Goal: Task Accomplishment & Management: Manage account settings

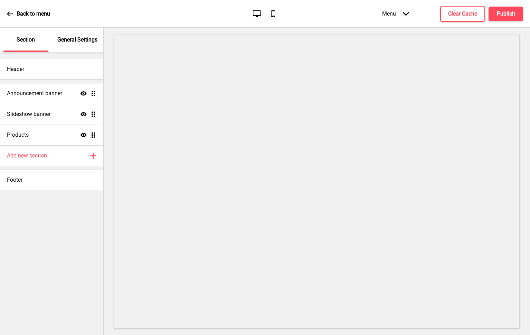
click at [84, 37] on p "General Settings" at bounding box center [77, 40] width 40 height 8
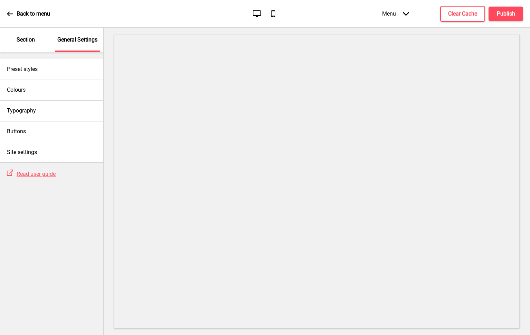
click at [23, 40] on p "Section" at bounding box center [26, 40] width 18 height 8
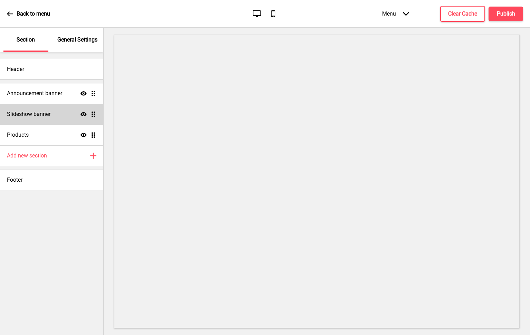
click at [44, 118] on h4 "Slideshow banner" at bounding box center [29, 114] width 44 height 8
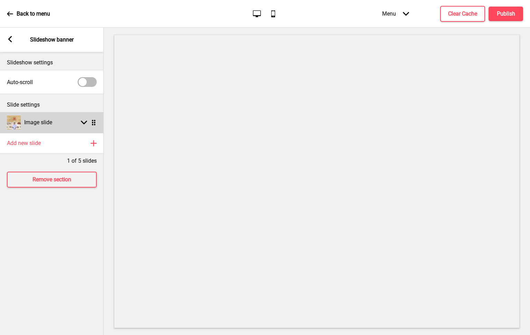
click at [69, 125] on div "Image slide Arrow down Drag" at bounding box center [52, 122] width 104 height 21
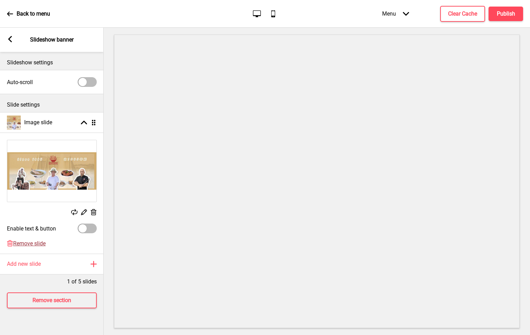
click at [40, 244] on span "Remove slide" at bounding box center [29, 243] width 32 height 7
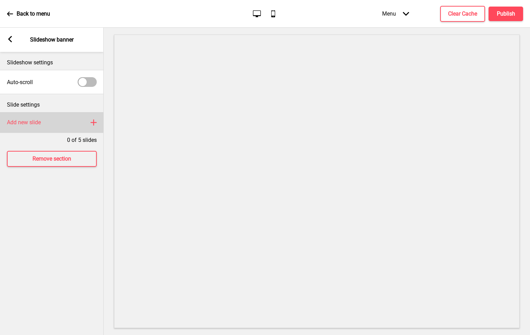
click at [56, 121] on div "Add new slide Plus" at bounding box center [52, 122] width 104 height 21
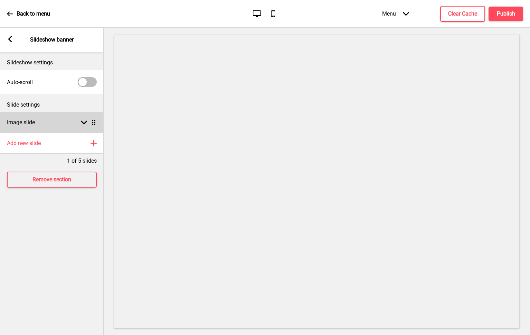
click at [51, 124] on div "Image slide Arrow down Drag" at bounding box center [52, 122] width 104 height 21
select select "right"
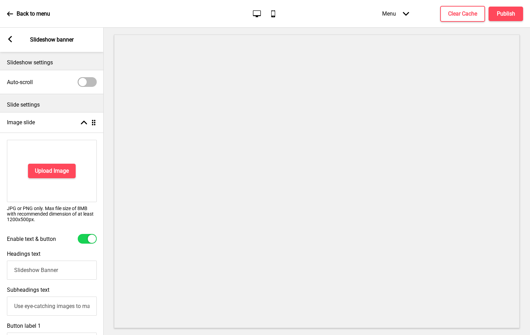
click at [86, 240] on div at bounding box center [87, 239] width 19 height 10
checkbox input "false"
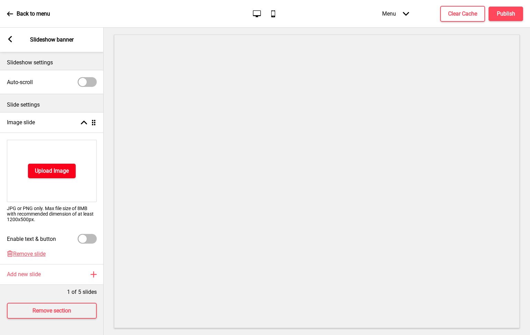
click at [43, 171] on h4 "Upload Image" at bounding box center [52, 171] width 34 height 8
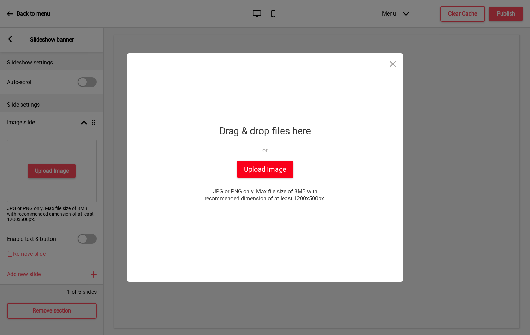
click at [256, 167] on button "Upload Image" at bounding box center [265, 168] width 56 height 17
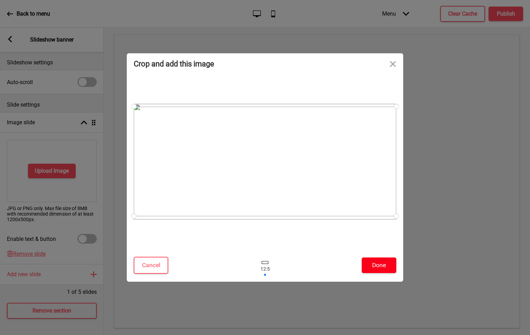
click at [378, 270] on button "Done" at bounding box center [379, 265] width 35 height 16
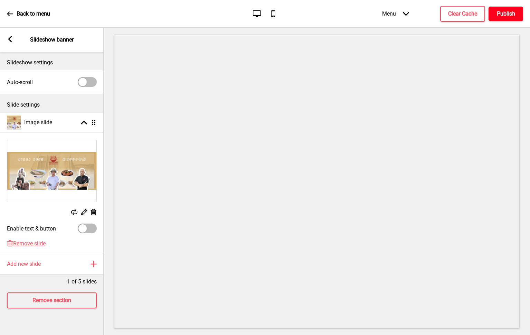
click at [498, 16] on h4 "Publish" at bounding box center [506, 14] width 18 height 8
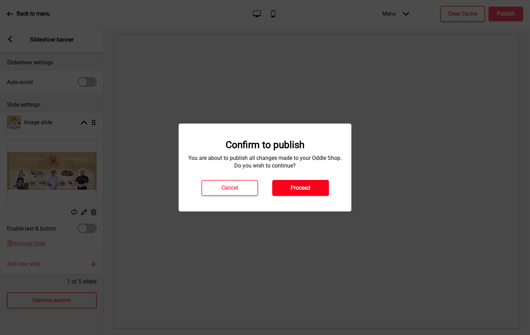
click at [290, 191] on button "Proceed" at bounding box center [300, 188] width 57 height 16
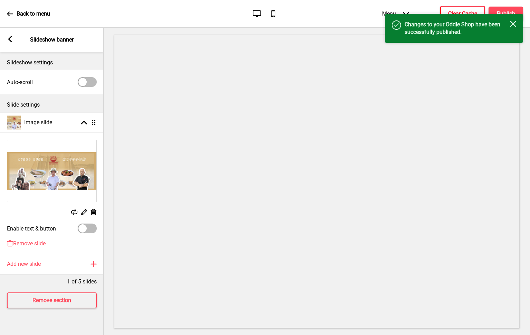
click at [449, 10] on h4 "Clear Cache" at bounding box center [462, 14] width 29 height 8
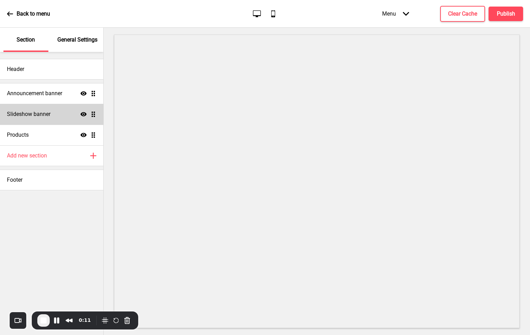
click at [40, 108] on div "Slideshow banner Show Drag" at bounding box center [51, 114] width 103 height 21
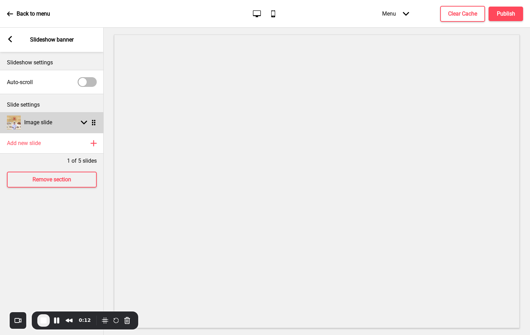
click at [44, 125] on h4 "Image slide" at bounding box center [38, 123] width 28 height 8
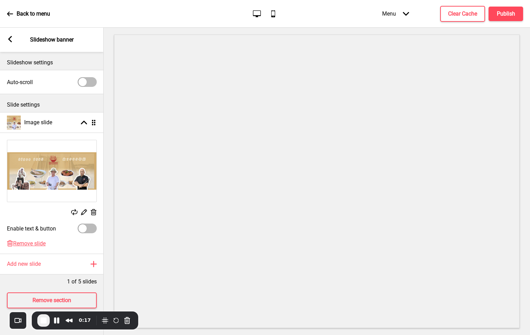
click at [85, 212] on icon at bounding box center [84, 212] width 6 height 6
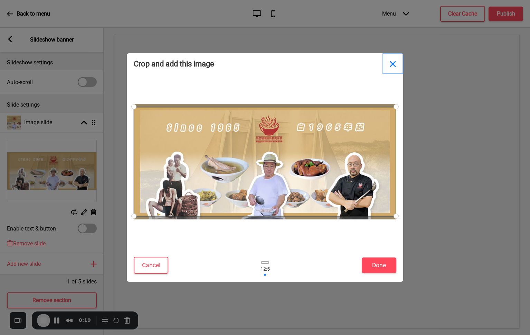
click at [394, 65] on button "Close" at bounding box center [393, 63] width 21 height 21
